Goal: Find specific page/section: Find specific page/section

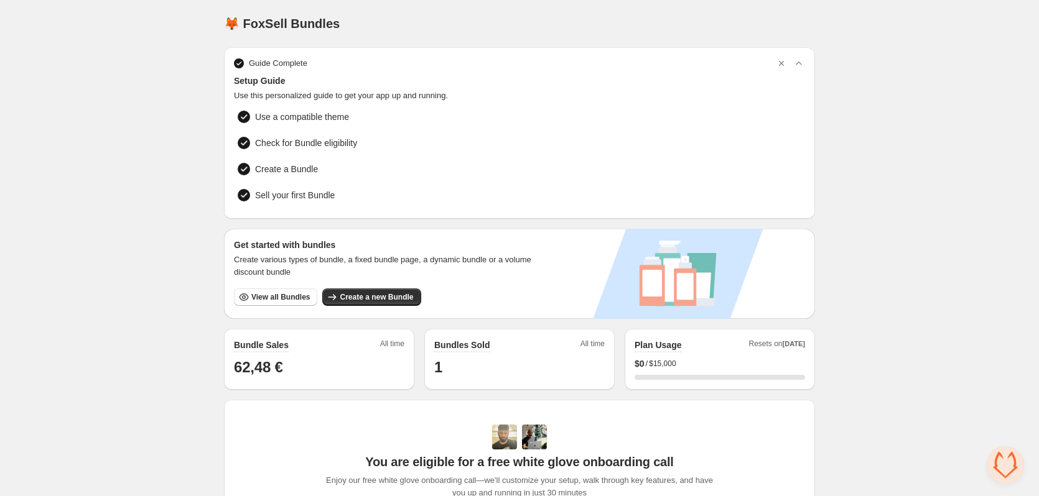
click at [136, 157] on div "Home Bundles Analytics Plan and Billing 🦊 FoxSell Bundles. This page is ready 🦊…" at bounding box center [519, 393] width 1039 height 787
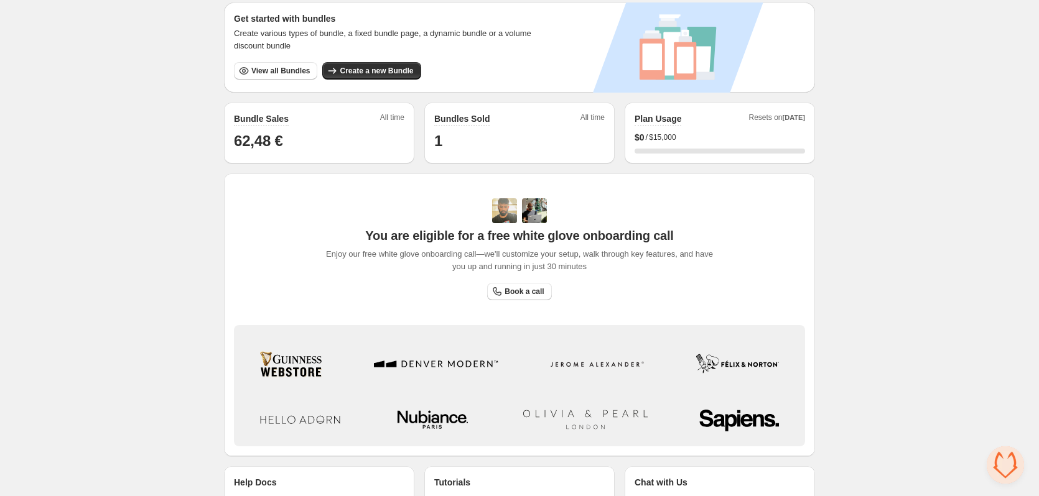
scroll to position [164, 0]
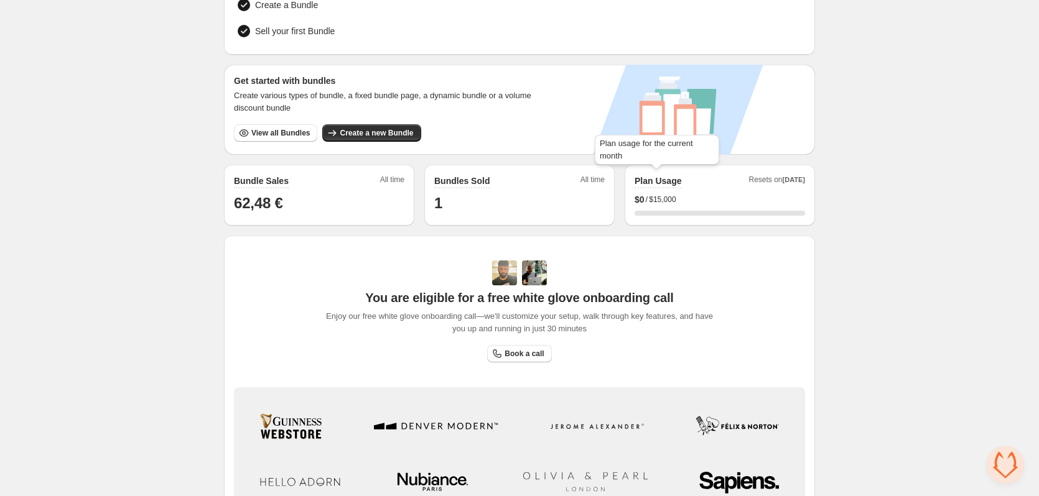
click at [653, 179] on h2 "Plan Usage" at bounding box center [657, 181] width 47 height 12
click at [653, 195] on span "$15,000" at bounding box center [662, 200] width 27 height 10
click at [797, 177] on span "[DATE]" at bounding box center [793, 179] width 22 height 7
click at [720, 211] on div "0 %" at bounding box center [719, 213] width 170 height 5
click at [123, 188] on div "Home Bundles Analytics Plan and Billing 🦊 FoxSell Bundles. This page is ready 🦊…" at bounding box center [519, 229] width 1039 height 787
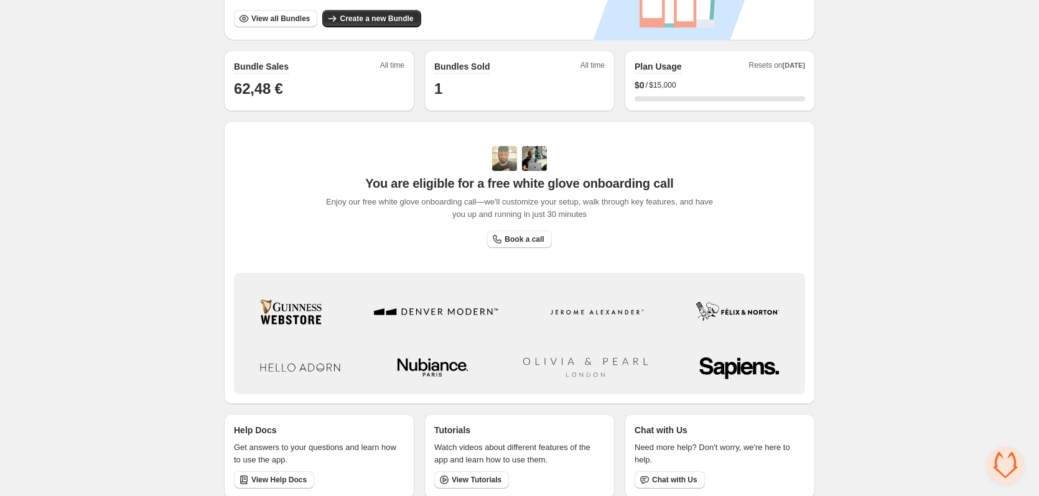
scroll to position [289, 0]
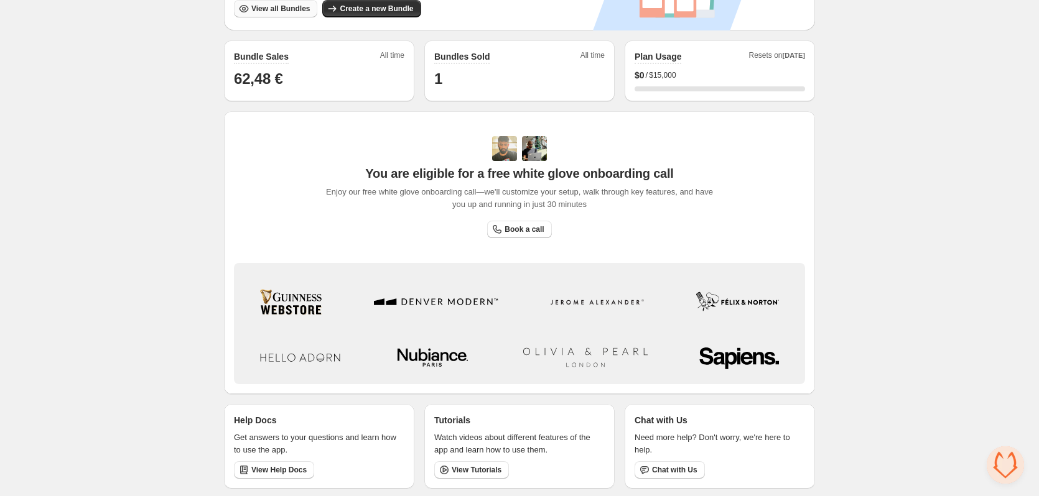
click at [267, 9] on span "View all Bundles" at bounding box center [280, 9] width 58 height 10
